Goal: Information Seeking & Learning: Learn about a topic

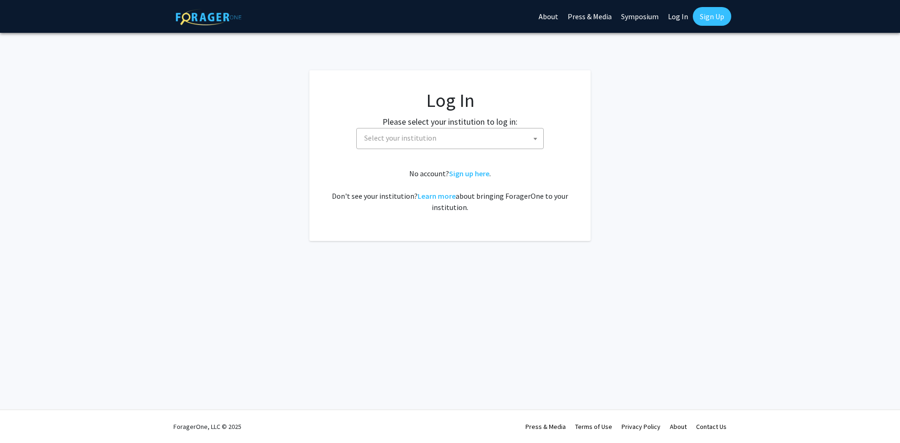
select select
click at [486, 135] on span "Select your institution" at bounding box center [452, 137] width 183 height 19
type input "manoa"
select select "18"
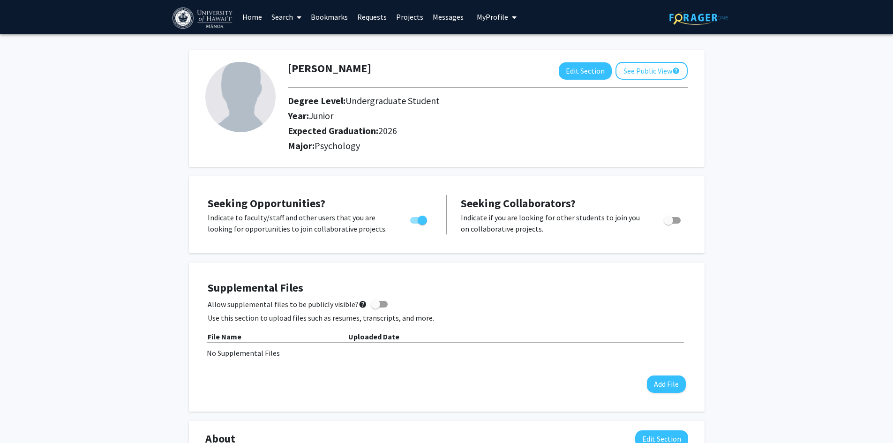
click at [300, 15] on icon at bounding box center [299, 18] width 5 height 8
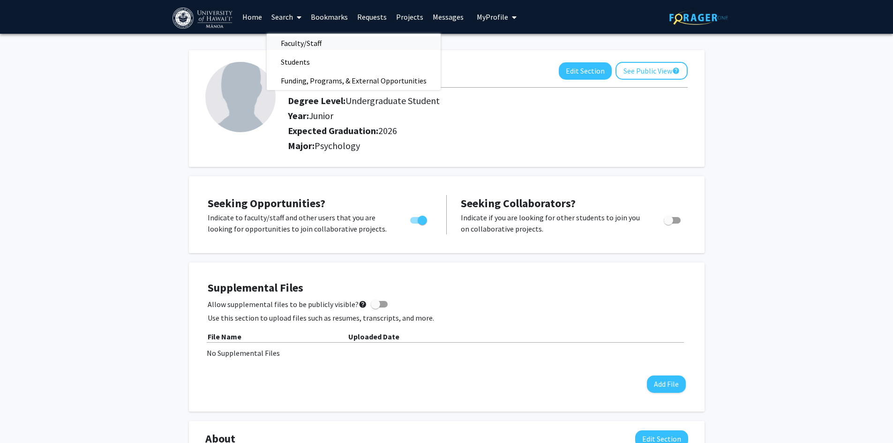
click at [391, 50] on link "Faculty/Staff" at bounding box center [354, 43] width 174 height 14
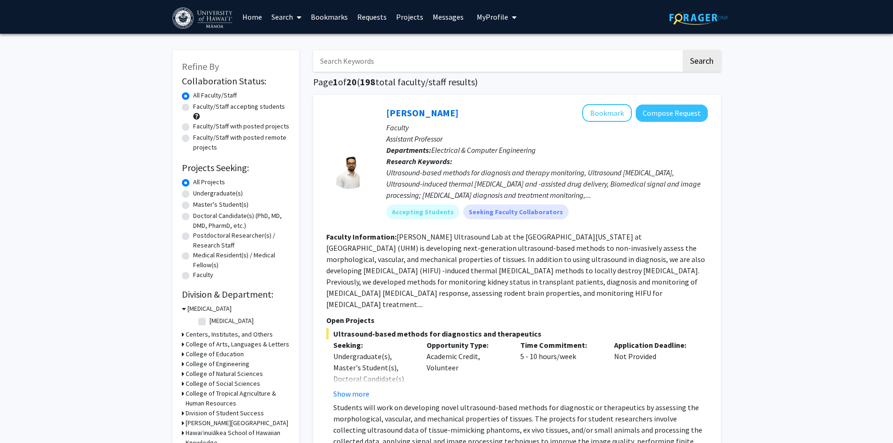
click at [220, 196] on label "Undergraduate(s)" at bounding box center [218, 193] width 50 height 10
click at [199, 195] on input "Undergraduate(s)" at bounding box center [196, 191] width 6 height 6
radio input "true"
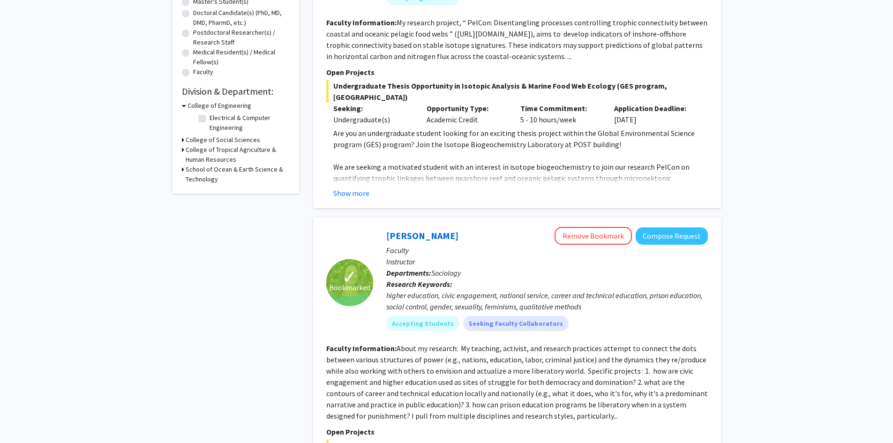
scroll to position [208, 0]
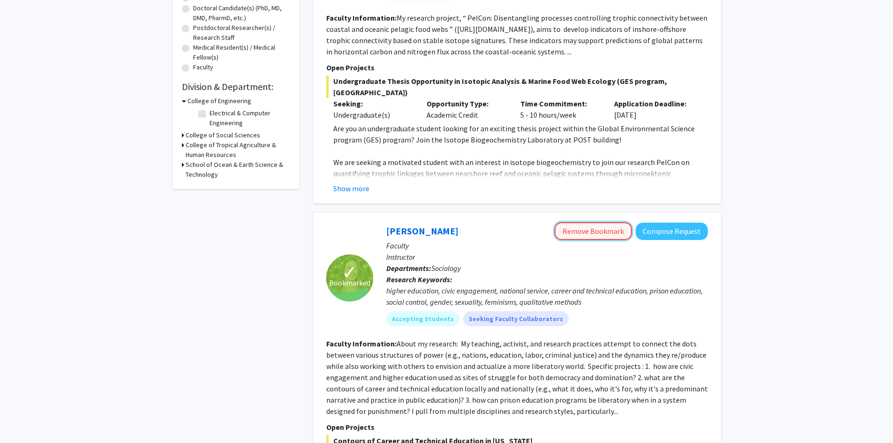
click at [588, 223] on button "Remove Bookmark" at bounding box center [593, 231] width 77 height 18
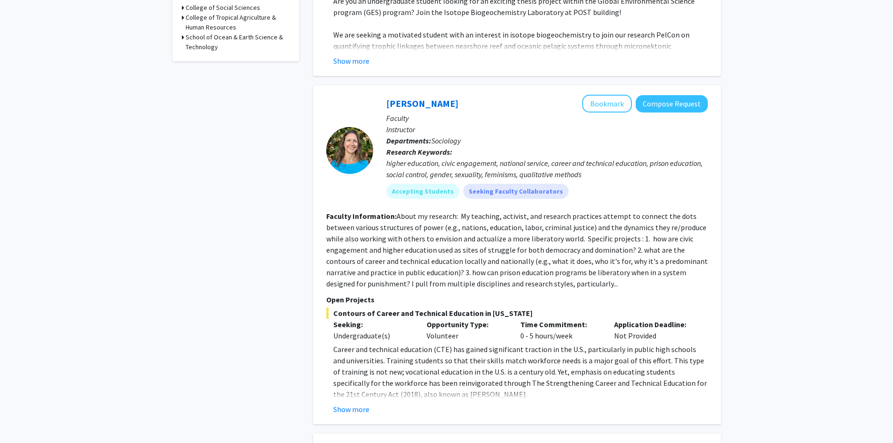
scroll to position [336, 0]
click at [606, 94] on button "Bookmark" at bounding box center [607, 103] width 50 height 18
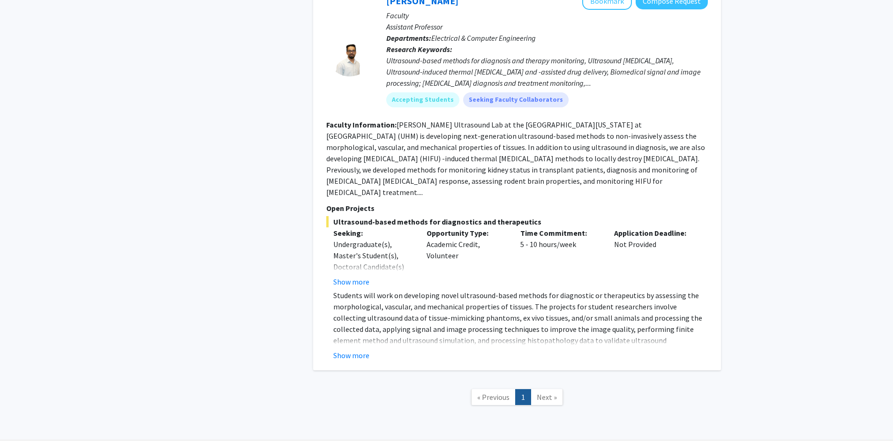
scroll to position [3960, 0]
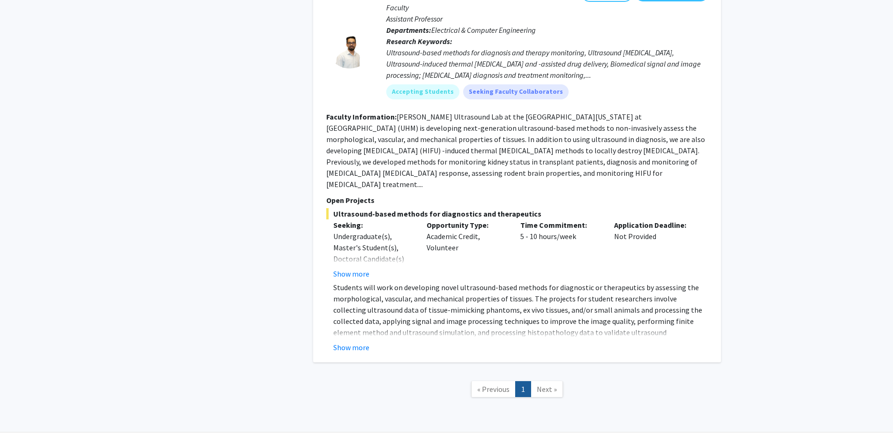
click at [539, 384] on span "Next »" at bounding box center [547, 388] width 20 height 9
click at [545, 384] on span "Next »" at bounding box center [547, 388] width 20 height 9
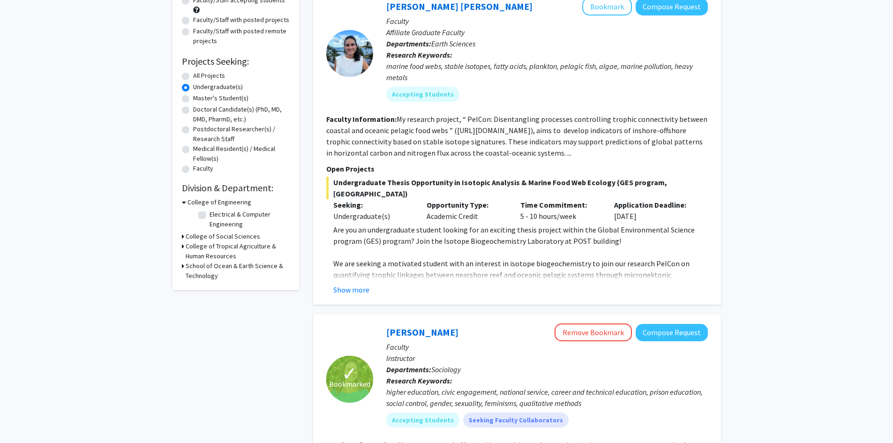
scroll to position [0, 0]
